Goal: Communication & Community: Answer question/provide support

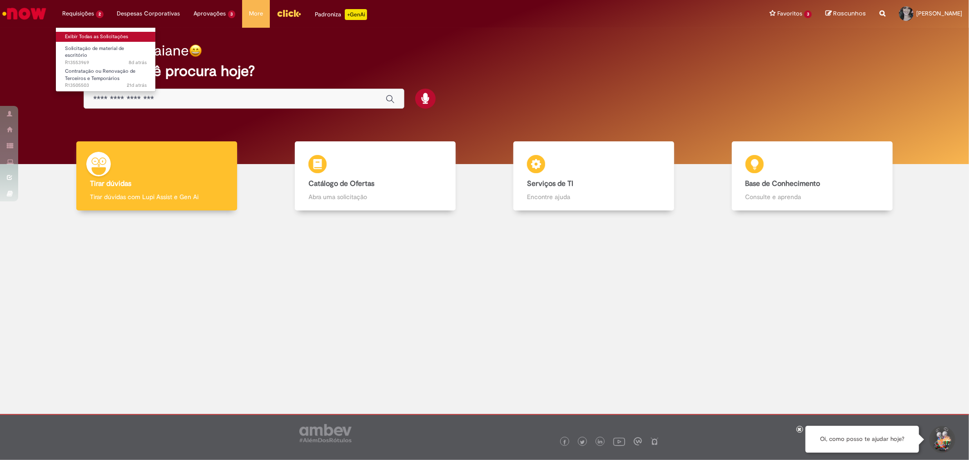
click at [99, 33] on link "Exibir Todas as Solicitações" at bounding box center [106, 37] width 100 height 10
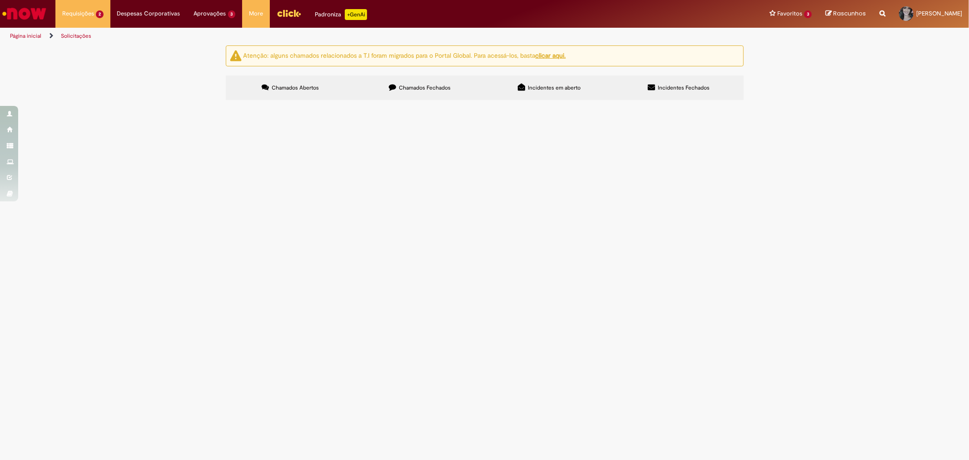
click at [400, 83] on label "Chamados Fechados" at bounding box center [419, 87] width 129 height 25
click at [0, 0] on span "Contratação ou Renovação de Terceiros e Temporários" at bounding box center [0, 0] width 0 height 0
click at [0, 0] on span "Chamado para reposição de vaga" at bounding box center [0, 0] width 0 height 0
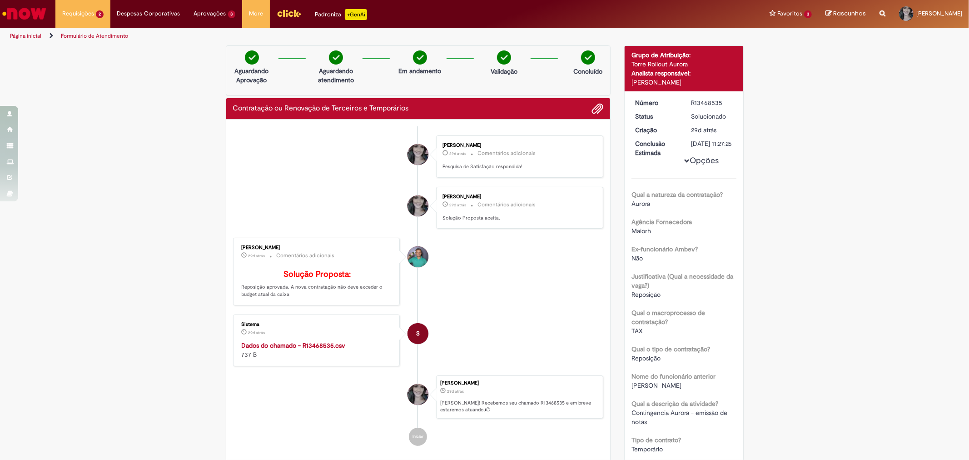
click at [708, 97] on div "Número R13468535 Status Solucionado Criação 29d atrás 29 dias atrás Conclusão E…" at bounding box center [684, 392] width 119 height 603
click at [707, 102] on div "R13468535" at bounding box center [712, 102] width 42 height 9
copy div "R13468535"
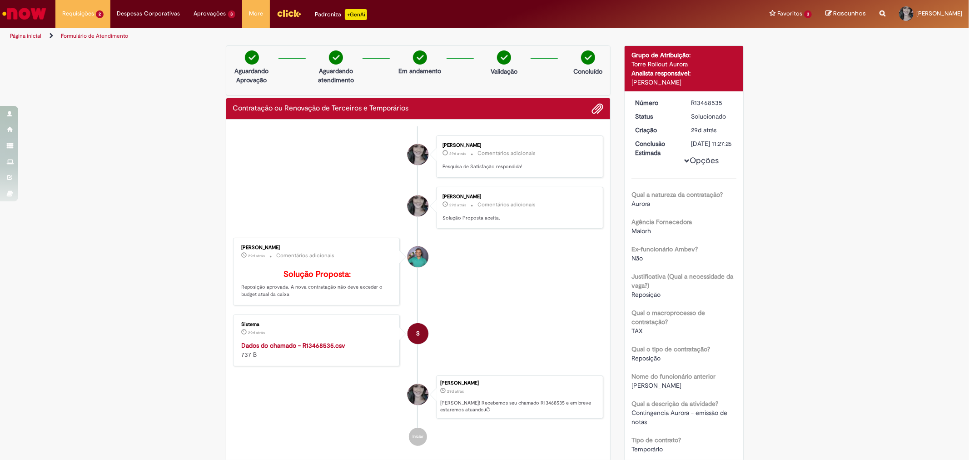
drag, startPoint x: 82, startPoint y: 211, endPoint x: 101, endPoint y: 199, distance: 23.1
click at [82, 211] on div "Verificar Código de Barras Aguardando Aprovação Aguardando atendimento Em andam…" at bounding box center [484, 416] width 969 height 743
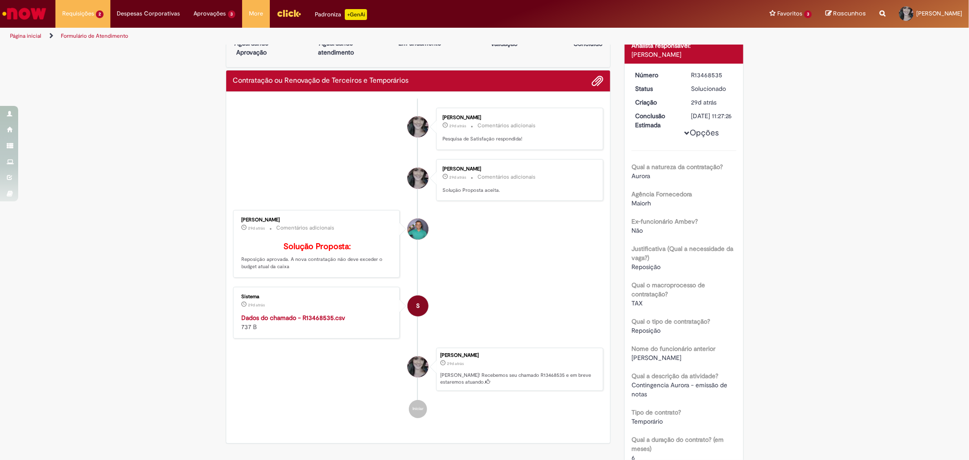
scroll to position [50, 0]
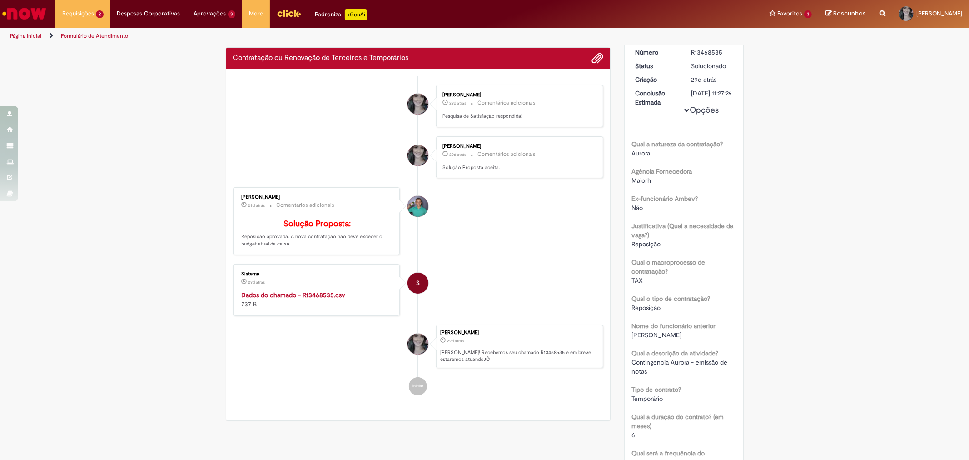
click at [799, 252] on div "Verificar Código de Barras Aguardando Aprovação Aguardando atendimento Em andam…" at bounding box center [484, 366] width 969 height 743
click at [791, 133] on div "Verificar Código de Barras Aguardando Aprovação Aguardando atendimento Em andam…" at bounding box center [484, 366] width 969 height 743
click at [88, 35] on link "Exibir Todas as Solicitações" at bounding box center [106, 37] width 100 height 10
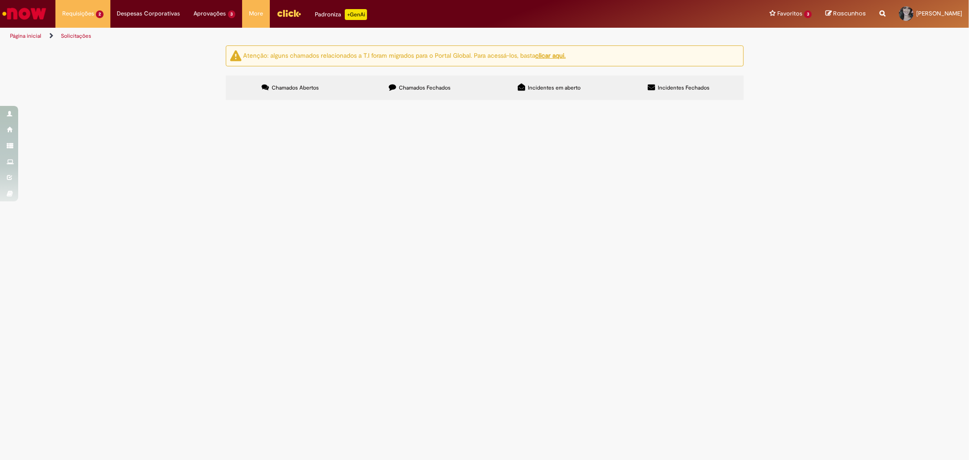
click at [411, 89] on span "Chamados Fechados" at bounding box center [425, 87] width 52 height 7
click at [291, 89] on span "Chamados Abertos" at bounding box center [295, 87] width 47 height 7
click at [0, 0] on span "Contratação ou Renovação de Terceiros e Temporários" at bounding box center [0, 0] width 0 height 0
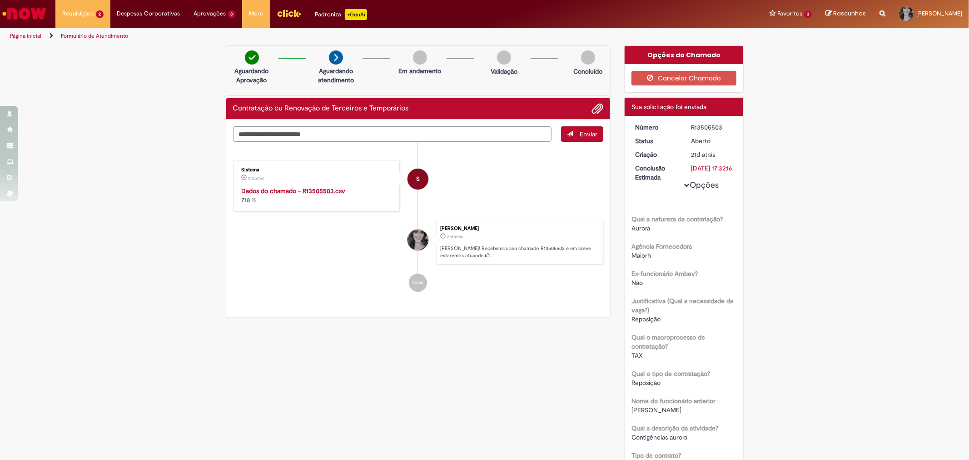
click at [468, 176] on li "S Sistema 21d atrás 21 dias atrás Dados do chamado - R13505503.csv 718 B" at bounding box center [418, 186] width 371 height 52
click at [293, 189] on strong "Dados do chamado - R13505503.csv" at bounding box center [294, 191] width 104 height 8
click at [51, 220] on div "Verificar Código de Barras Aguardando Aprovação Aguardando atendimento Em andam…" at bounding box center [484, 429] width 969 height 768
click at [147, 174] on div "Verificar Código de Barras Aguardando Aprovação Aguardando atendimento Em andam…" at bounding box center [484, 429] width 969 height 768
click at [702, 126] on div "R13505503" at bounding box center [712, 127] width 42 height 9
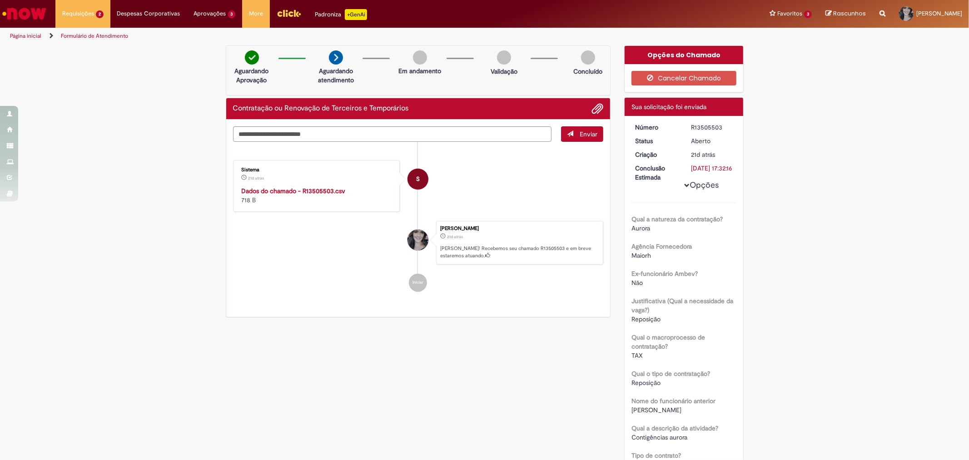
click at [702, 126] on div "R13505503" at bounding box center [712, 127] width 42 height 9
copy div "R13505503"
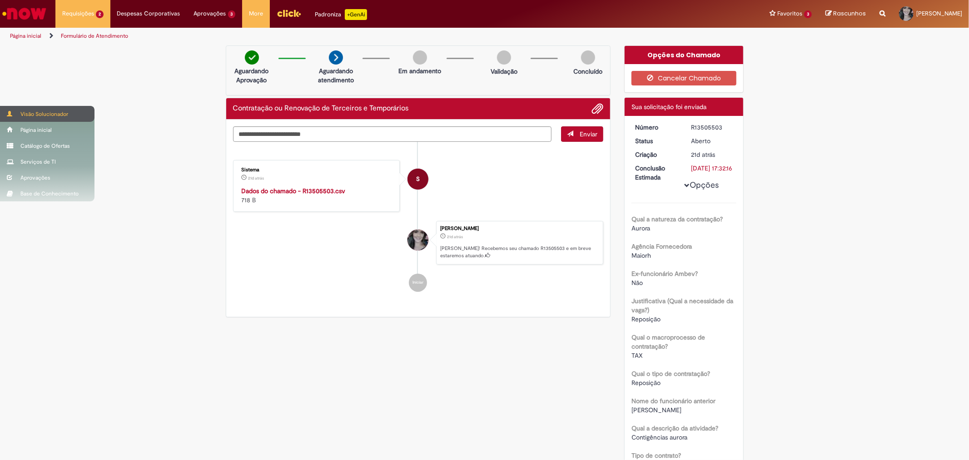
click at [39, 112] on div "Visão Solucionador" at bounding box center [47, 114] width 94 height 16
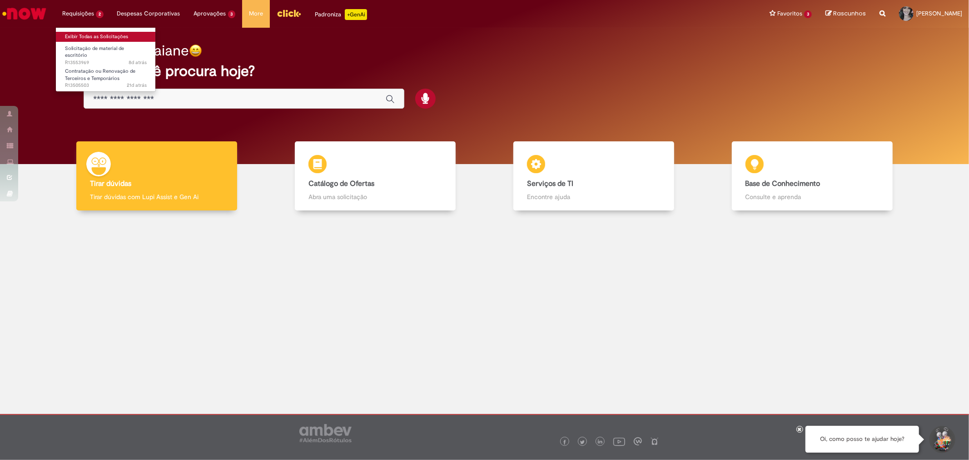
click at [89, 34] on link "Exibir Todas as Solicitações" at bounding box center [106, 37] width 100 height 10
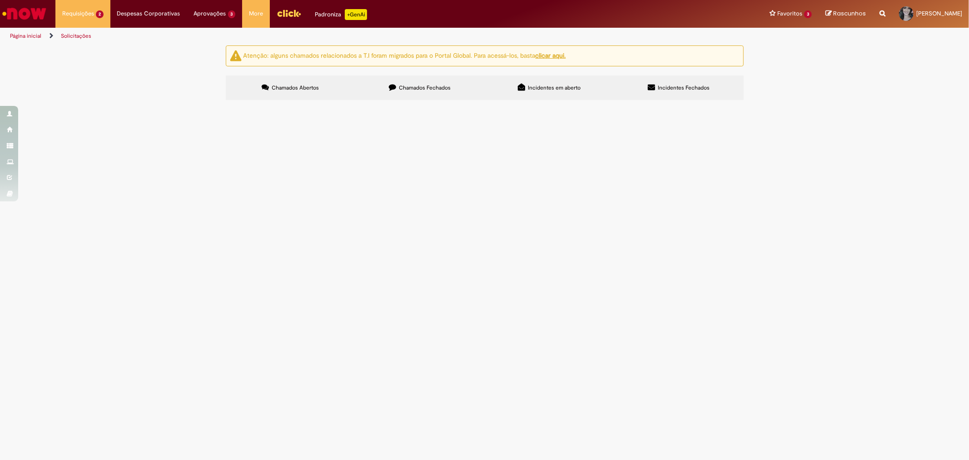
click at [0, 0] on span "Contratação ou Renovação de Terceiros e Temporários" at bounding box center [0, 0] width 0 height 0
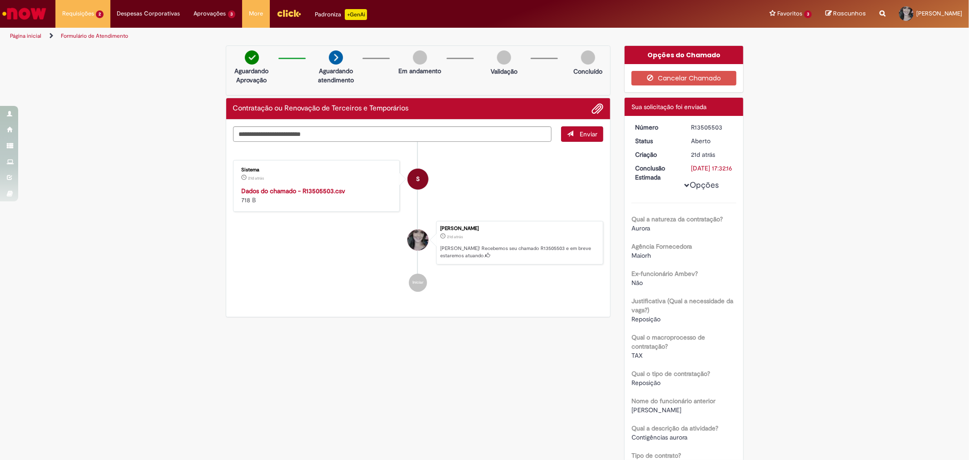
drag, startPoint x: 467, startPoint y: 322, endPoint x: 492, endPoint y: 302, distance: 31.6
click at [467, 322] on div "Verificar Código de Barras Aguardando Aprovação Aguardando atendimento Em andam…" at bounding box center [485, 429] width 532 height 768
click at [598, 104] on span "Adicionar anexos" at bounding box center [597, 109] width 11 height 11
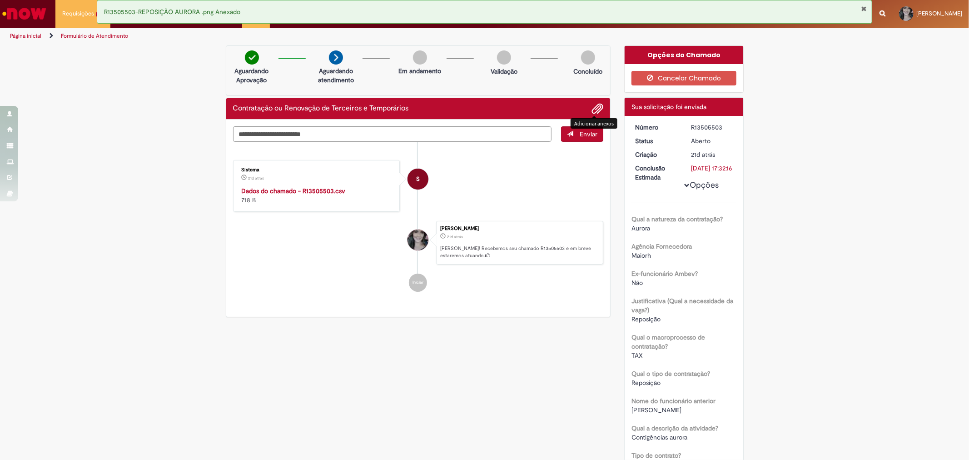
click at [315, 132] on textarea "Digite sua mensagem aqui..." at bounding box center [392, 133] width 319 height 15
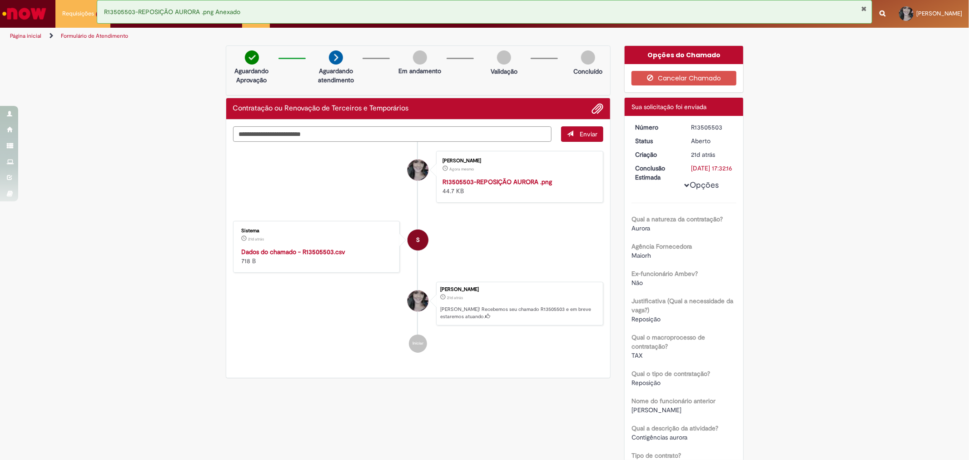
click at [361, 136] on textarea "Digite sua mensagem aqui..." at bounding box center [392, 133] width 319 height 15
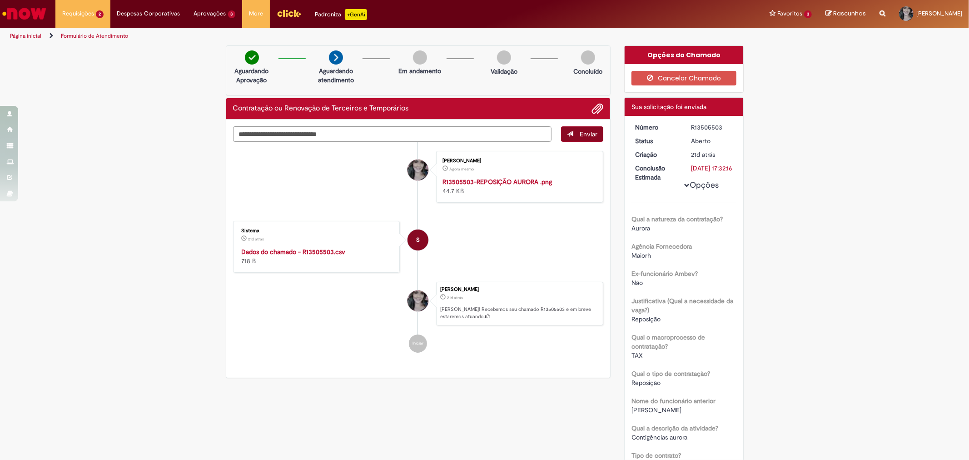
type textarea "**********"
click at [583, 134] on span "Enviar" at bounding box center [589, 134] width 18 height 8
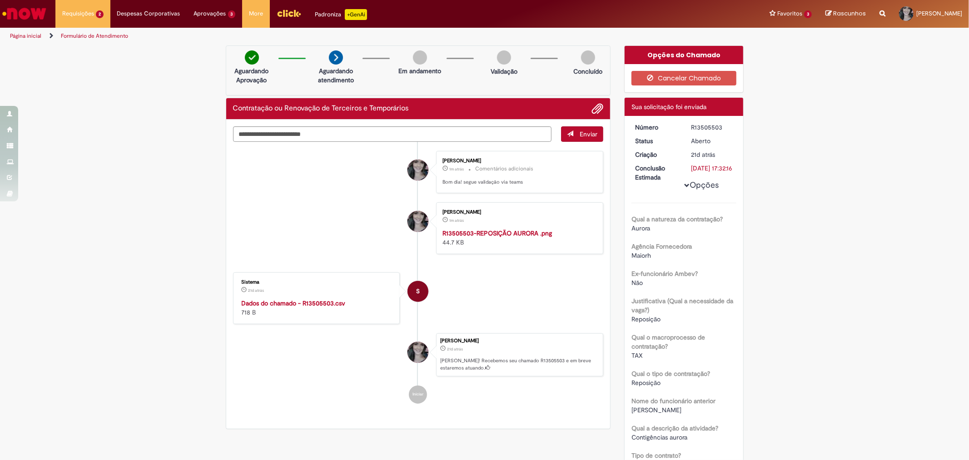
click at [186, 219] on div "Verificar Código de Barras Aguardando Aprovação Aguardando atendimento Em andam…" at bounding box center [484, 463] width 969 height 837
click at [186, 293] on div "Verificar Código de Barras Aguardando Aprovação Aguardando atendimento Em andam…" at bounding box center [484, 463] width 969 height 837
